Goal: Use online tool/utility: Utilize a website feature to perform a specific function

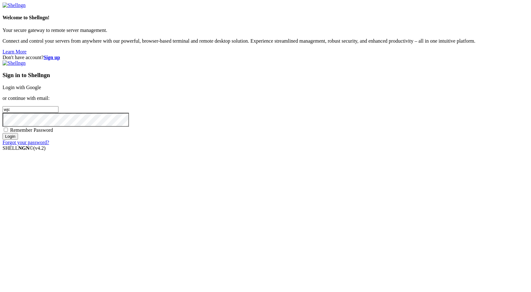
click at [41, 90] on link "Login with Google" at bounding box center [22, 87] width 39 height 5
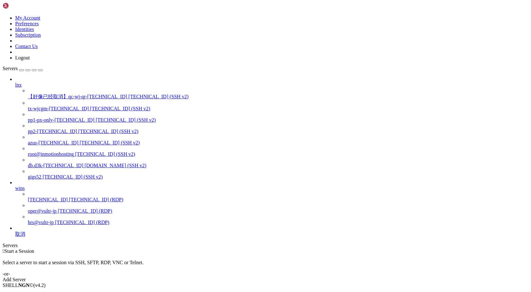
click at [38, 225] on span "hrs@vultr-jp" at bounding box center [41, 222] width 26 height 5
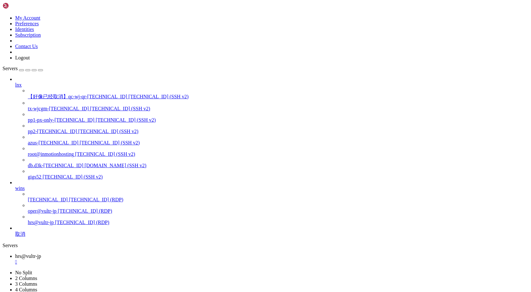
drag, startPoint x: 166, startPoint y: 359, endPoint x: 183, endPoint y: 385, distance: 30.8
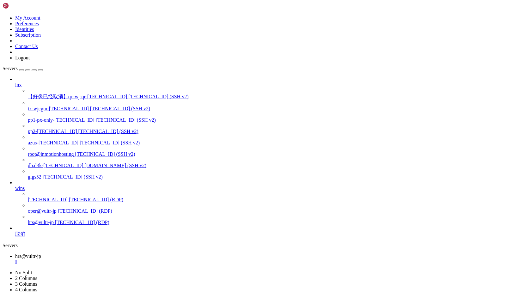
drag, startPoint x: 105, startPoint y: 508, endPoint x: 116, endPoint y: 508, distance: 10.7
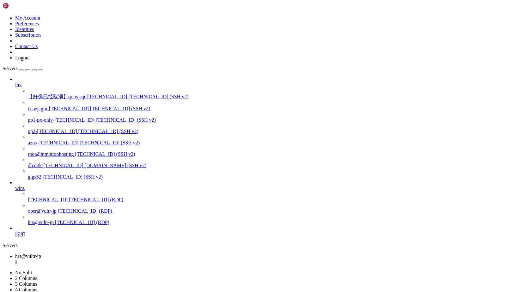
drag, startPoint x: 105, startPoint y: 507, endPoint x: 246, endPoint y: 508, distance: 141.2
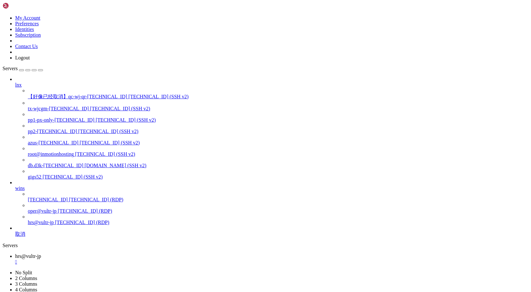
drag, startPoint x: 89, startPoint y: 400, endPoint x: 89, endPoint y: 554, distance: 154.8
